Goal: Use online tool/utility: Utilize a website feature to perform a specific function

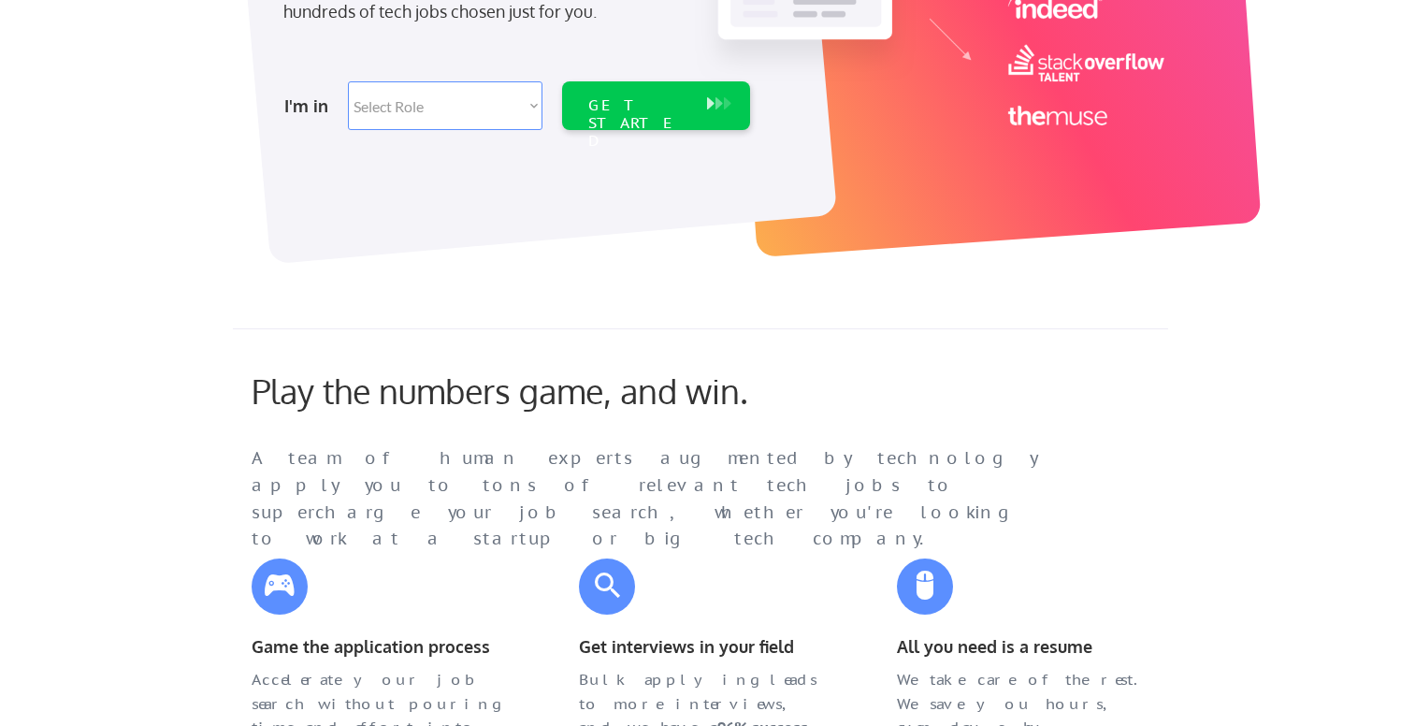
scroll to position [327, 0]
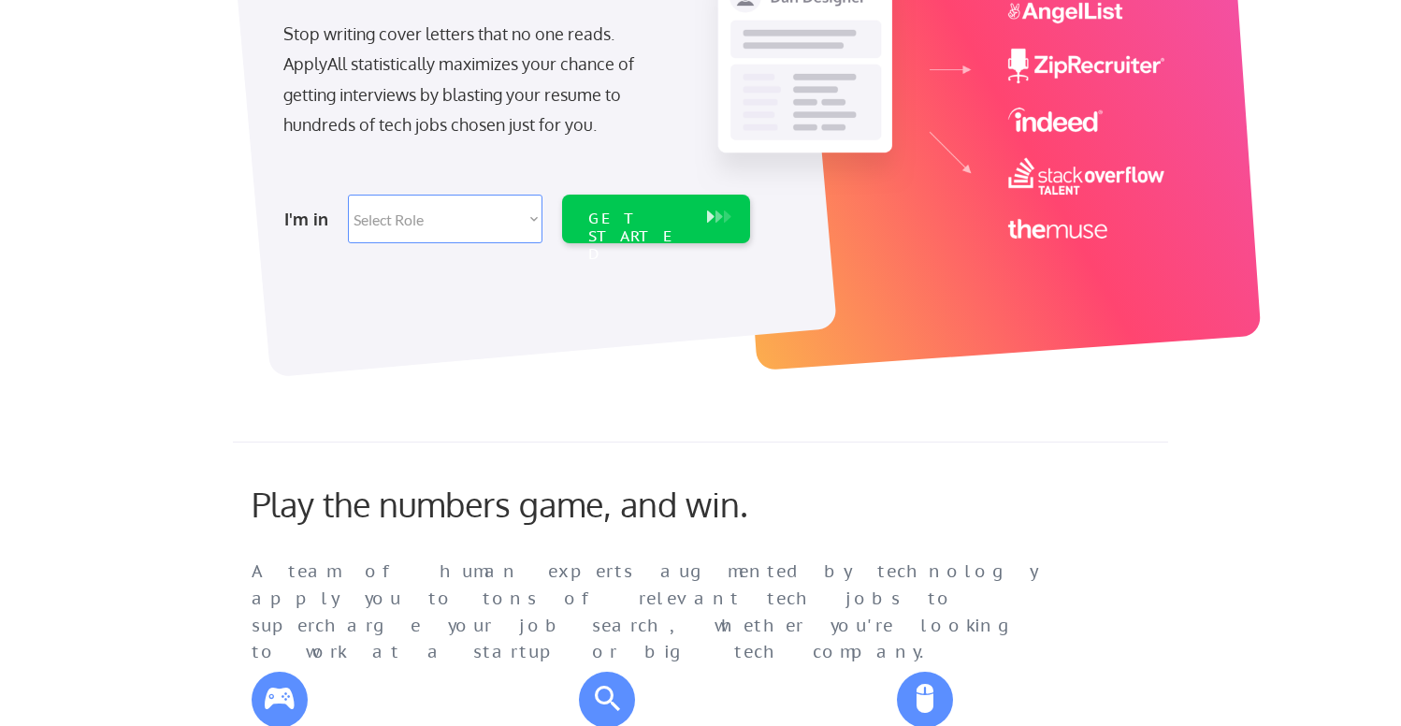
click at [434, 223] on select "Select Role Software Engineering Product Management Customer Success Sales UI/U…" at bounding box center [445, 218] width 194 height 49
select select ""technical_project_program_mgmt""
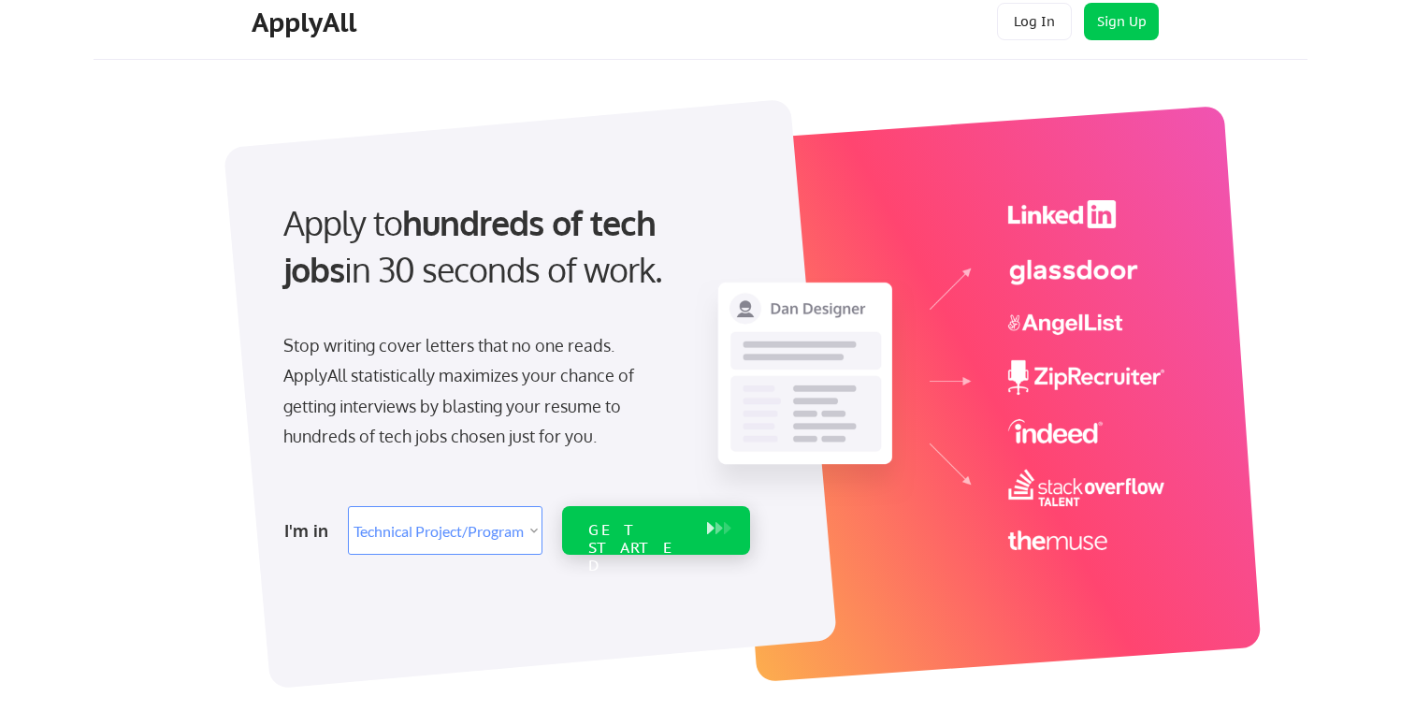
scroll to position [0, 0]
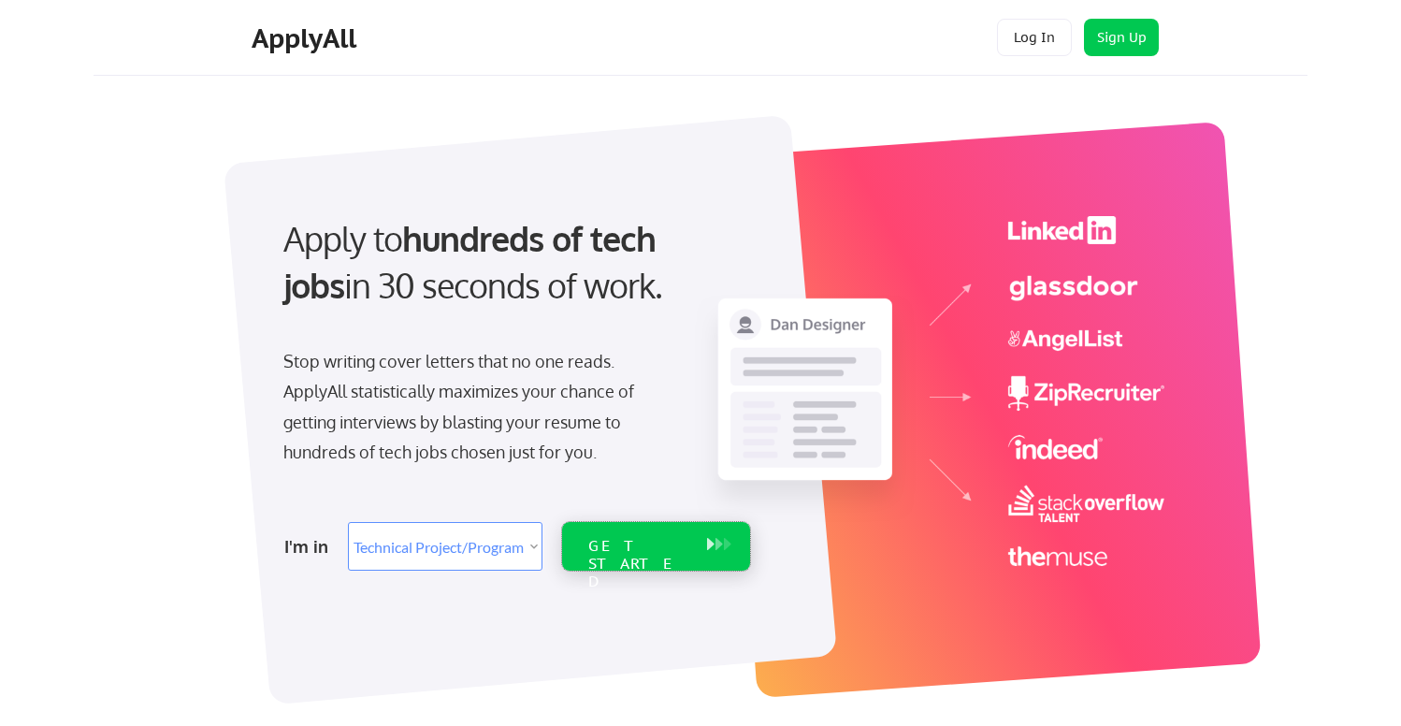
click at [637, 539] on div "GET STARTED" at bounding box center [638, 564] width 100 height 54
select select ""technical_project_program_mgmt""
